Goal: Ask a question: Seek information or help from site administrators or community

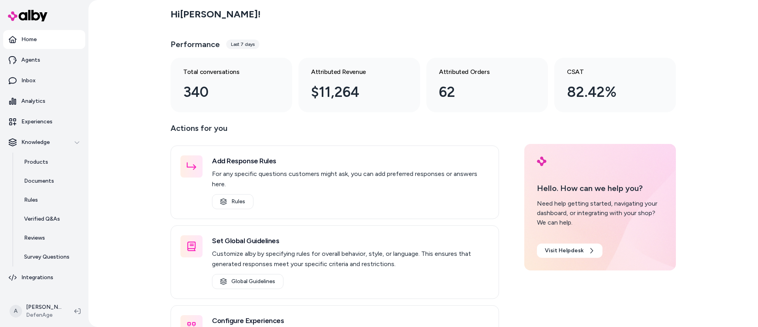
click at [217, 124] on p "Actions for you" at bounding box center [335, 131] width 329 height 19
drag, startPoint x: 239, startPoint y: 126, endPoint x: 155, endPoint y: 125, distance: 84.5
click at [155, 125] on div "Hi [PERSON_NAME] ! Performance Last 7 days Total conversations 340 Attributed R…" at bounding box center [423, 163] width 670 height 327
click at [212, 123] on p "Actions for you" at bounding box center [335, 131] width 329 height 19
drag, startPoint x: 238, startPoint y: 125, endPoint x: 147, endPoint y: 120, distance: 91.4
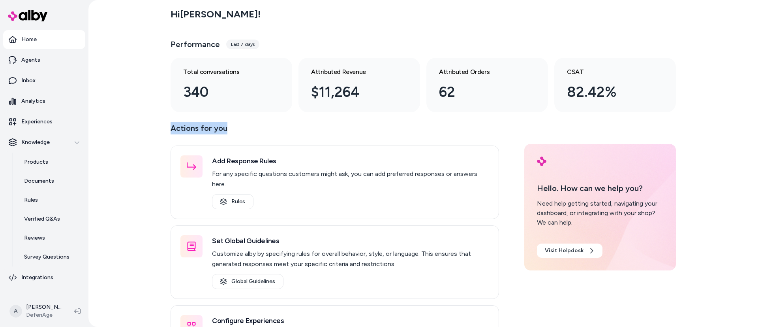
click at [147, 120] on div "Hi [PERSON_NAME] ! Performance Last 7 days Total conversations 340 Attributed R…" at bounding box center [423, 163] width 670 height 327
click at [179, 118] on main "Hi [PERSON_NAME] ! Performance Last 7 days Total conversations 340 Attributed R…" at bounding box center [424, 193] width 506 height 386
drag, startPoint x: 225, startPoint y: 129, endPoint x: 162, endPoint y: 129, distance: 62.8
click at [162, 129] on div "Hi [PERSON_NAME] ! Performance Last 7 days Total conversations 340 Attributed R…" at bounding box center [423, 163] width 670 height 327
click at [42, 144] on p "Knowledge" at bounding box center [35, 142] width 28 height 8
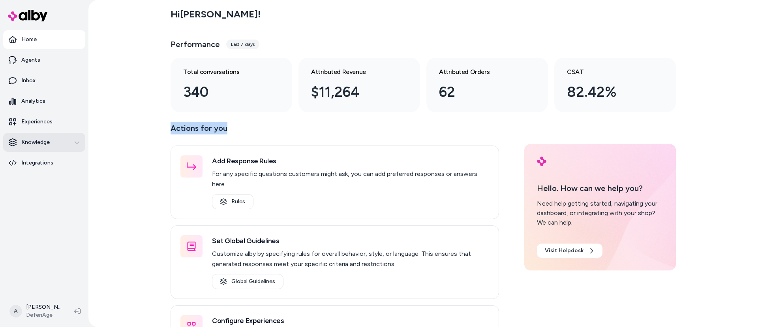
click at [42, 144] on p "Knowledge" at bounding box center [35, 142] width 28 height 8
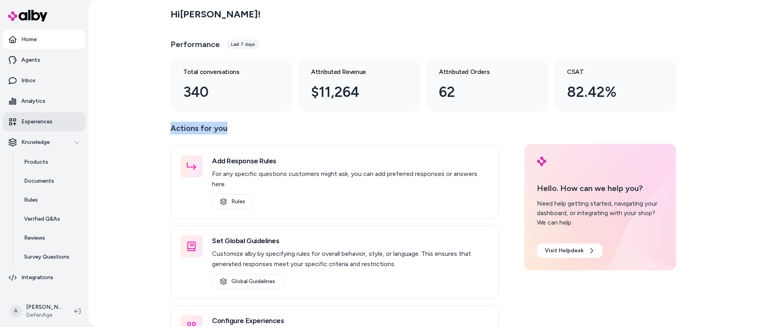
click at [38, 122] on p "Experiences" at bounding box center [36, 122] width 31 height 8
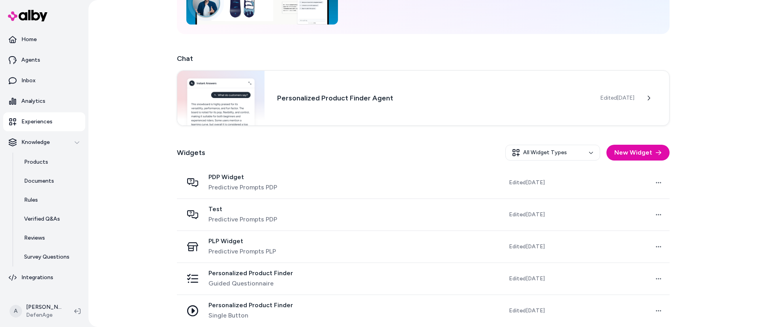
scroll to position [105, 0]
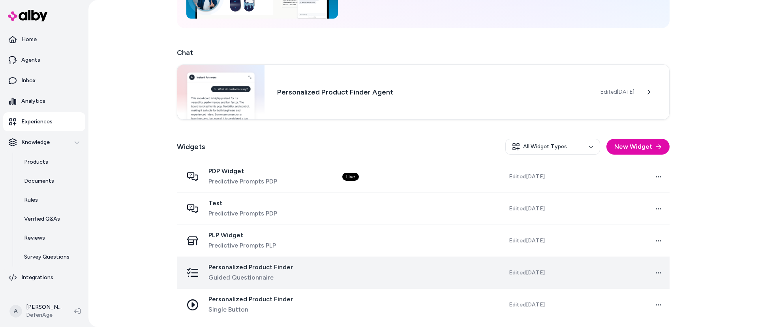
click at [359, 273] on td at bounding box center [395, 272] width 118 height 32
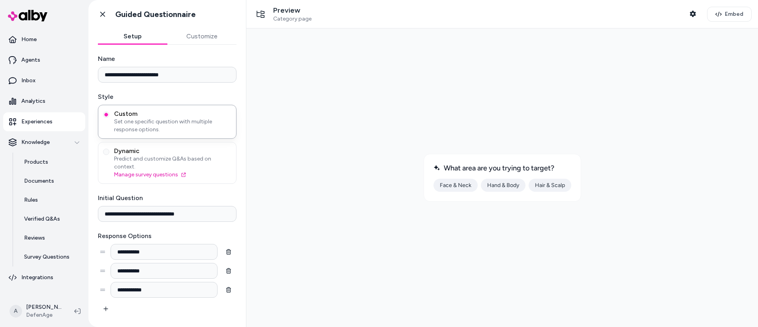
click at [461, 177] on div "What area are you trying to target? Face & Neck Hand & [MEDICAL_DATA] & Scalp" at bounding box center [503, 178] width 158 height 48
click at [461, 187] on button "Face & Neck" at bounding box center [456, 185] width 44 height 13
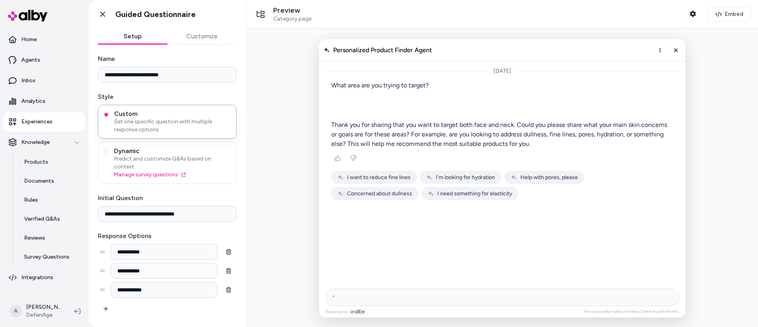
click at [547, 176] on span "Help with pores, please" at bounding box center [550, 177] width 58 height 7
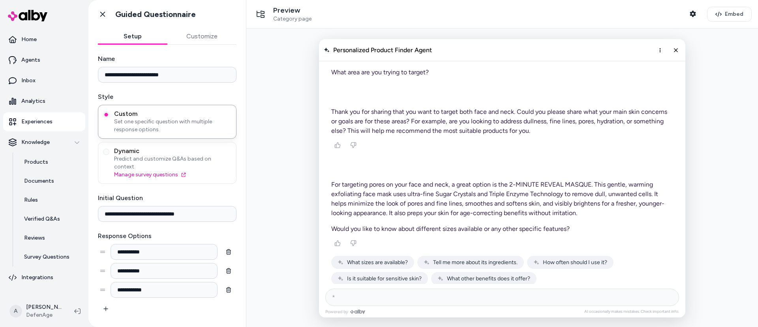
scroll to position [19, 0]
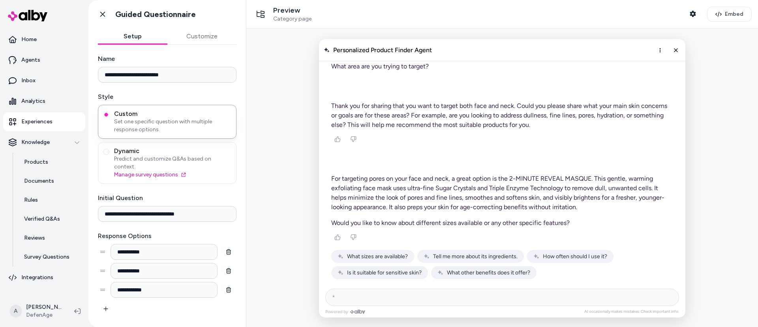
click at [474, 302] on input "AI Shopping Assistant" at bounding box center [502, 296] width 354 height 17
type input "**********"
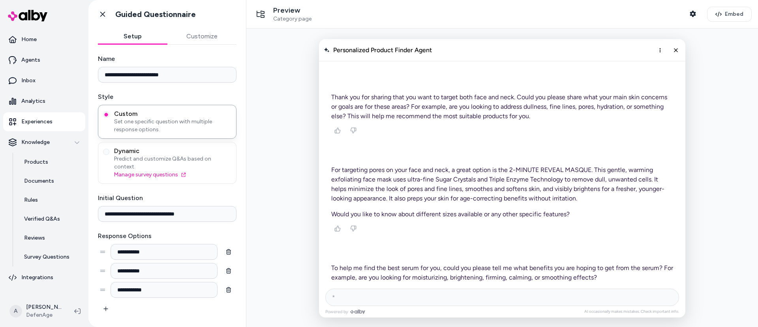
scroll to position [66, 0]
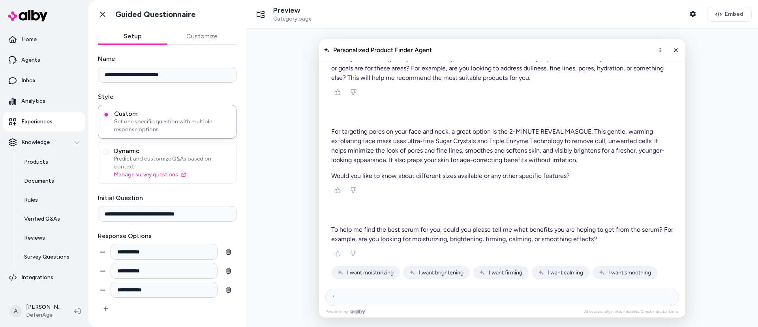
click at [504, 271] on span "I want firming" at bounding box center [506, 272] width 34 height 7
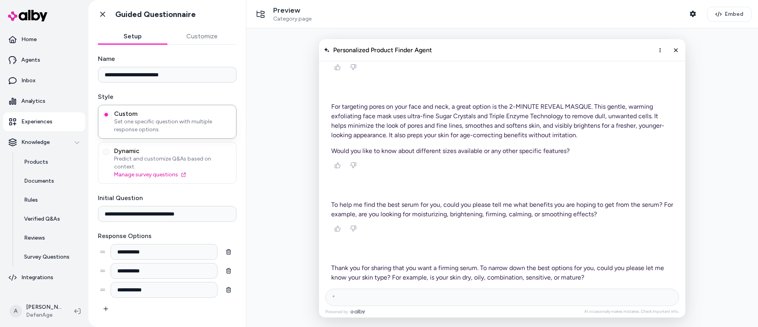
scroll to position [145, 0]
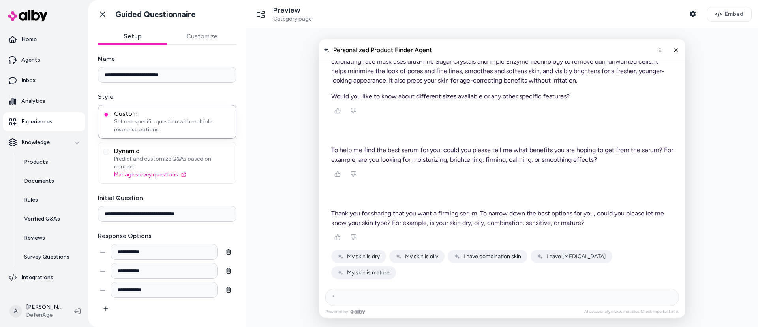
click at [500, 254] on span "I have combination skin" at bounding box center [493, 256] width 58 height 7
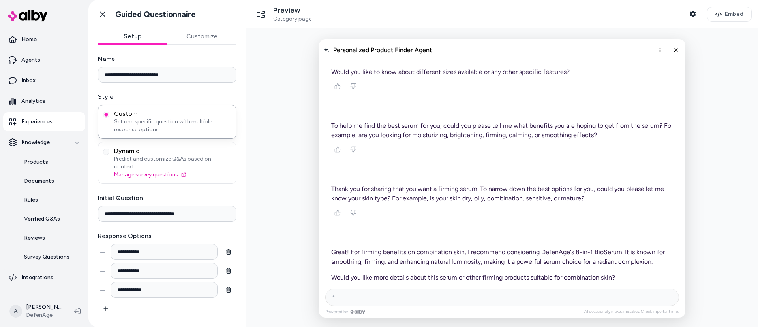
scroll to position [224, 0]
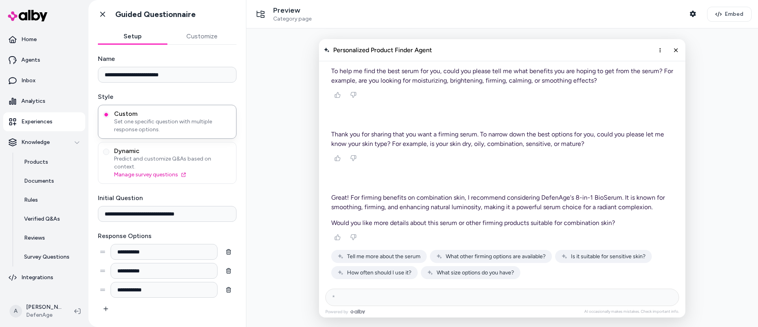
click at [469, 271] on span "What size options do you have?" at bounding box center [475, 272] width 77 height 7
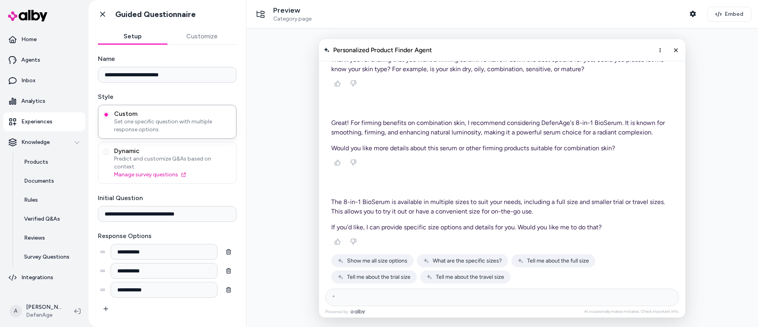
scroll to position [303, 0]
